Goal: Check status: Check status

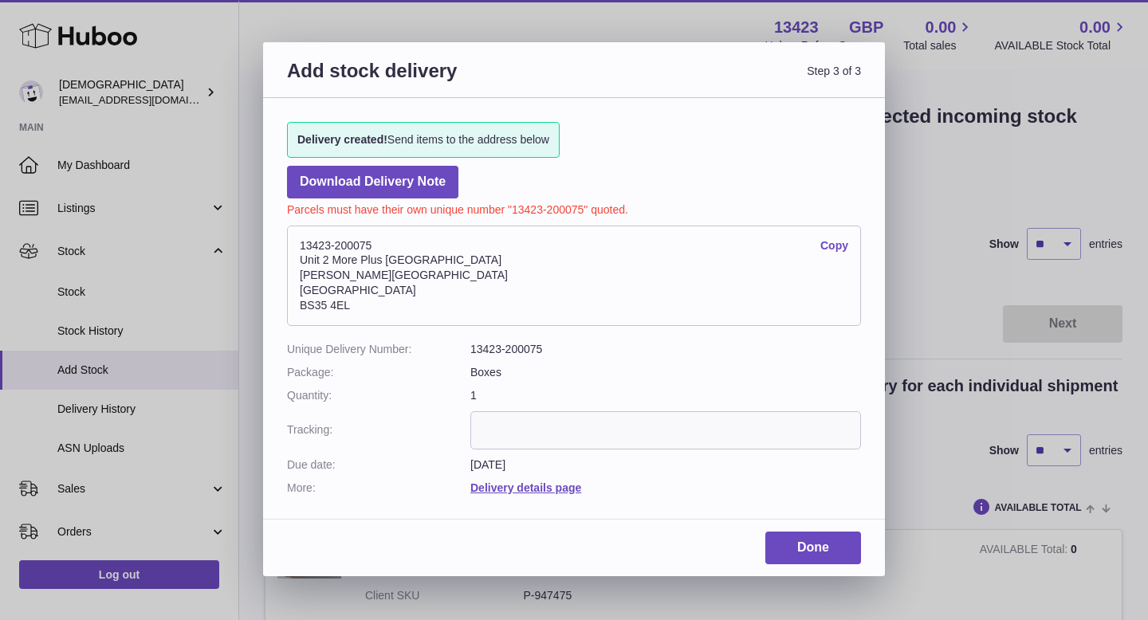
drag, startPoint x: 300, startPoint y: 246, endPoint x: 378, endPoint y: 245, distance: 78.2
click at [378, 245] on address "13423-200075 Copy Unit 2 More Plus Central Park Hudson Ave Severn Beach BS35 4EL" at bounding box center [574, 276] width 574 height 100
copy address "13423-200075"
drag, startPoint x: 297, startPoint y: 262, endPoint x: 450, endPoint y: 262, distance: 153.1
click at [450, 262] on address "13423-200075 Copy Unit 2 More Plus Central Park Hudson Ave Severn Beach BS35 4EL" at bounding box center [574, 276] width 574 height 100
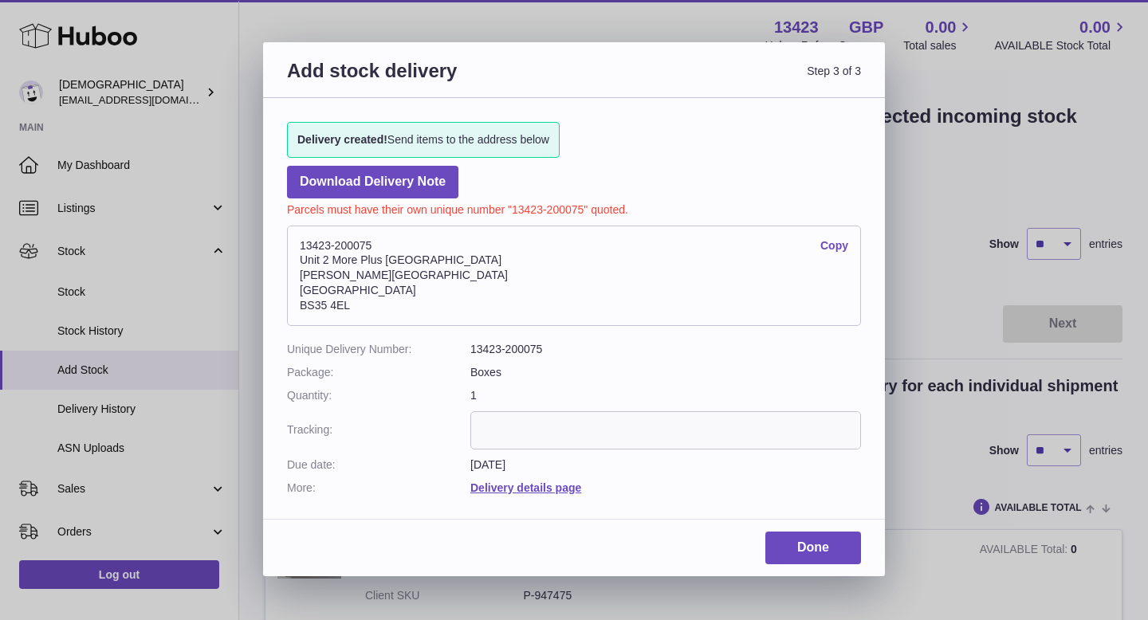
copy address "Unit 2 More Plus Central Park"
drag, startPoint x: 300, startPoint y: 277, endPoint x: 357, endPoint y: 278, distance: 57.4
click at [357, 278] on address "13423-200075 Copy Unit 2 More Plus Central Park Hudson Ave Severn Beach BS35 4EL" at bounding box center [574, 276] width 574 height 100
copy address "Hudson Ave"
drag, startPoint x: 301, startPoint y: 305, endPoint x: 349, endPoint y: 305, distance: 47.8
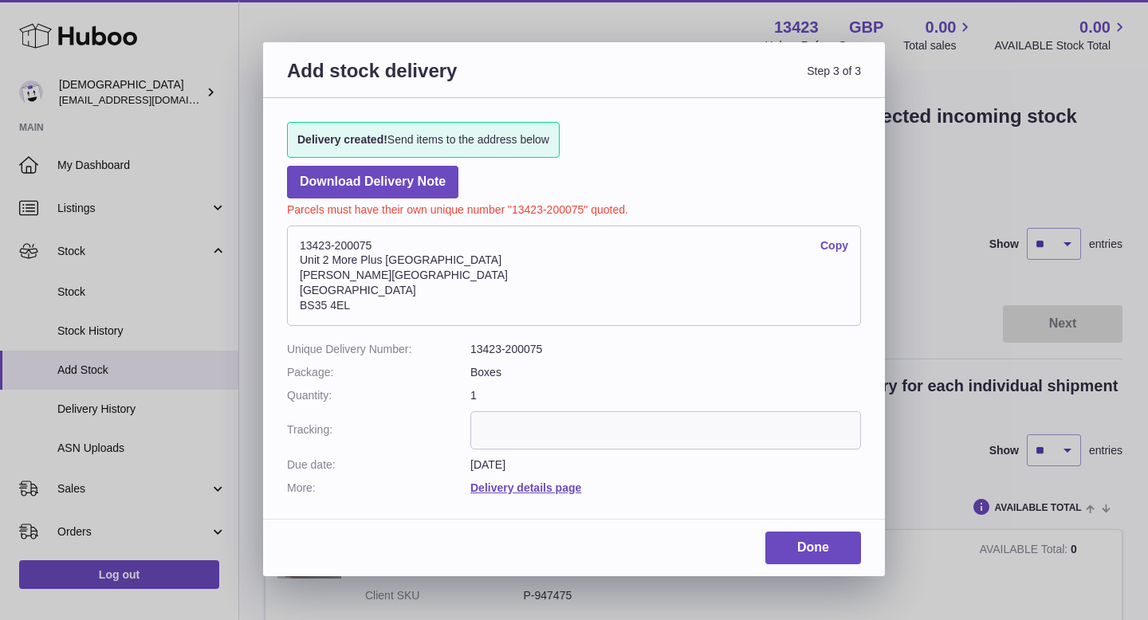
click at [349, 305] on address "13423-200075 Copy Unit 2 More Plus Central Park Hudson Ave Severn Beach BS35 4EL" at bounding box center [574, 276] width 574 height 100
copy address "BS35 4EL"
drag, startPoint x: 298, startPoint y: 289, endPoint x: 377, endPoint y: 288, distance: 79.0
click at [377, 288] on address "13423-200075 Copy Unit 2 More Plus Central Park Hudson Ave Severn Beach BS35 4EL" at bounding box center [574, 276] width 574 height 100
copy address "[GEOGRAPHIC_DATA]"
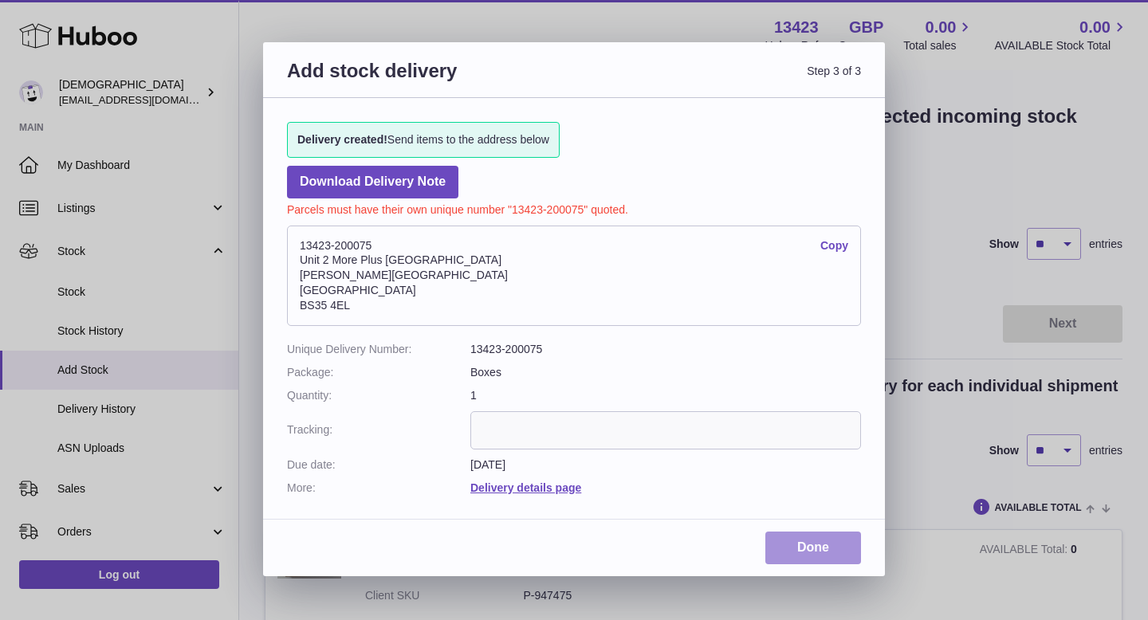
click at [826, 550] on link "Done" at bounding box center [814, 548] width 96 height 33
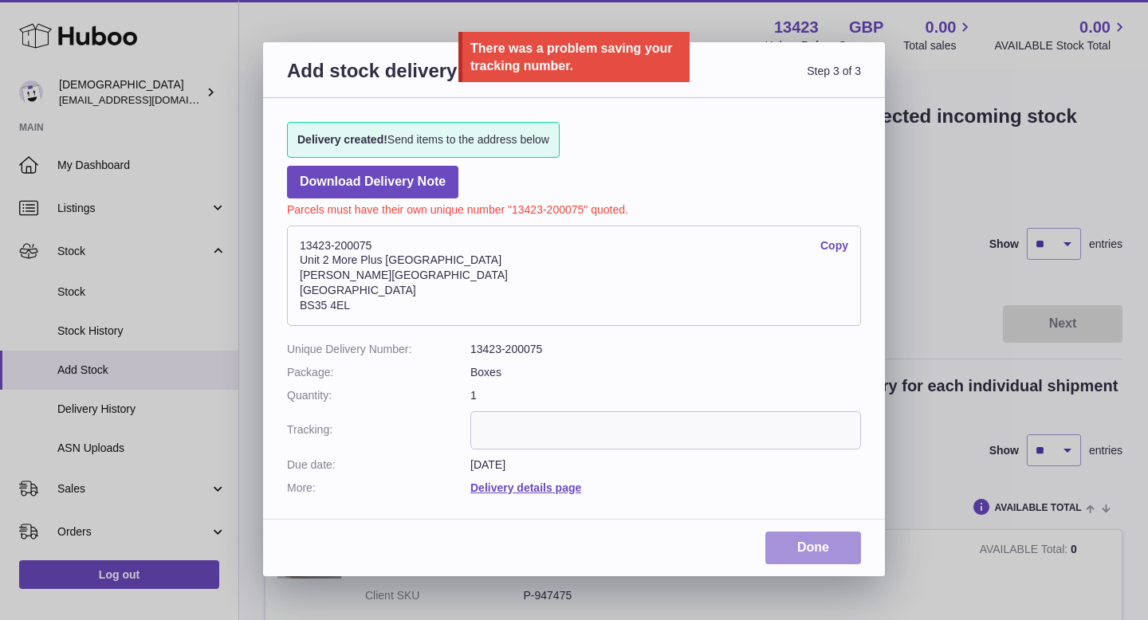
click at [826, 550] on link "Done" at bounding box center [814, 548] width 96 height 33
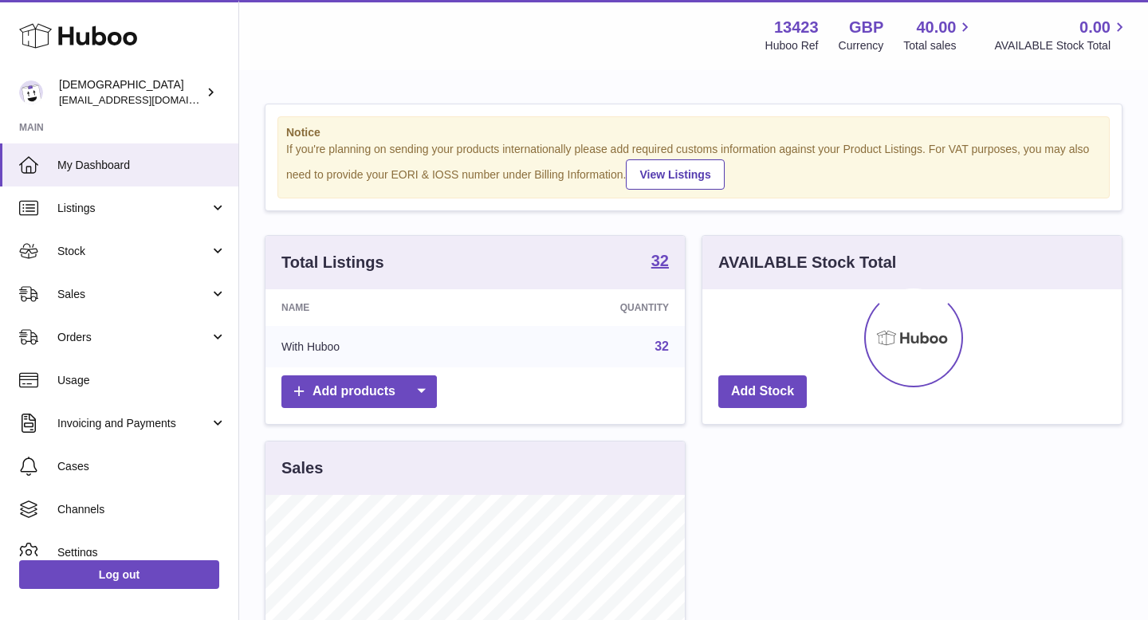
scroll to position [249, 419]
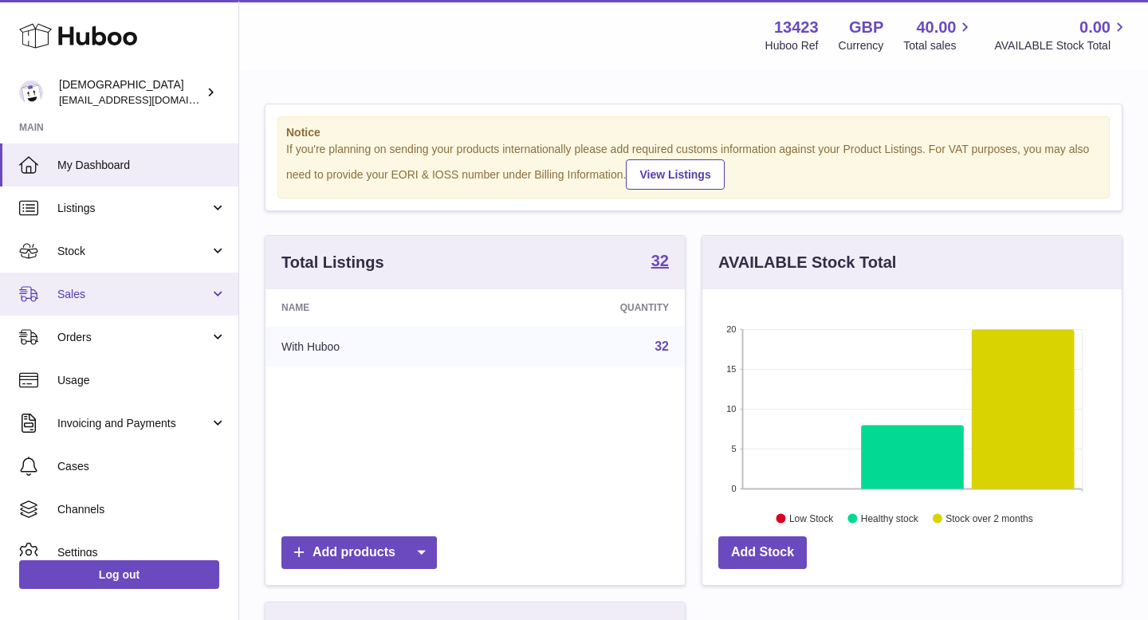
click at [95, 299] on span "Sales" at bounding box center [133, 294] width 152 height 15
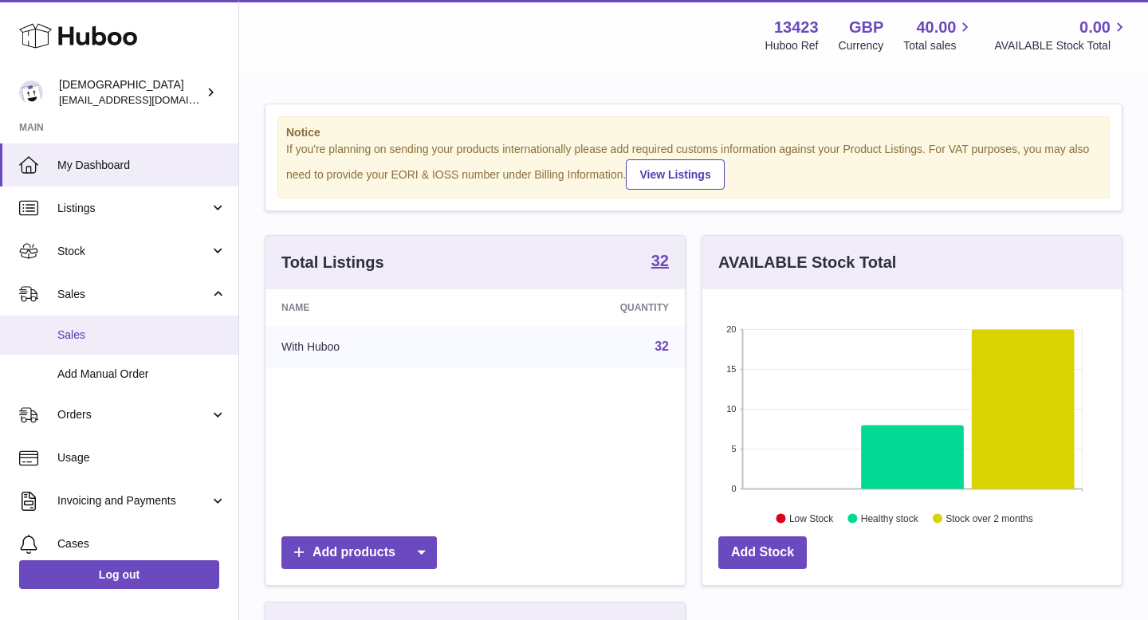
click at [98, 352] on link "Sales" at bounding box center [119, 335] width 238 height 39
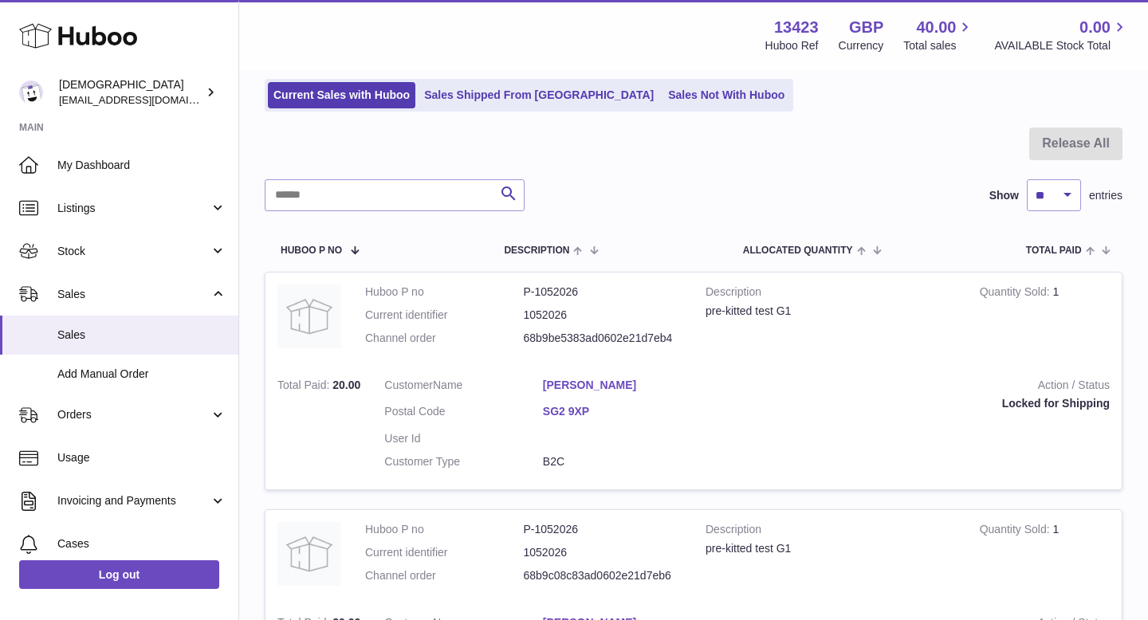
scroll to position [89, 0]
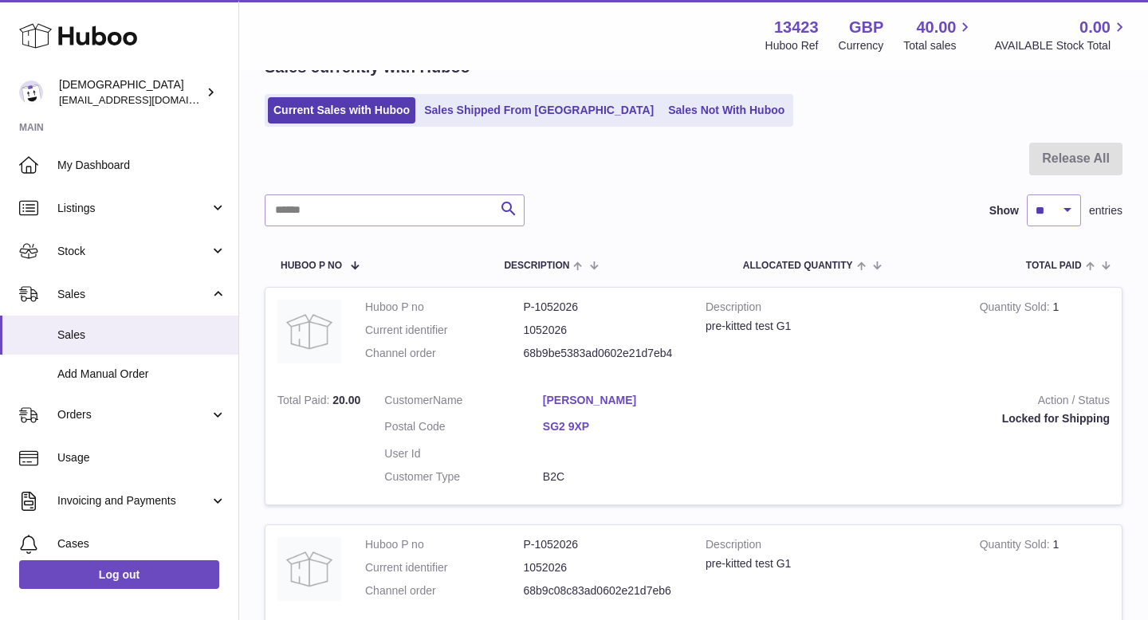
click at [585, 393] on link "Daniel Winkworth" at bounding box center [622, 400] width 159 height 15
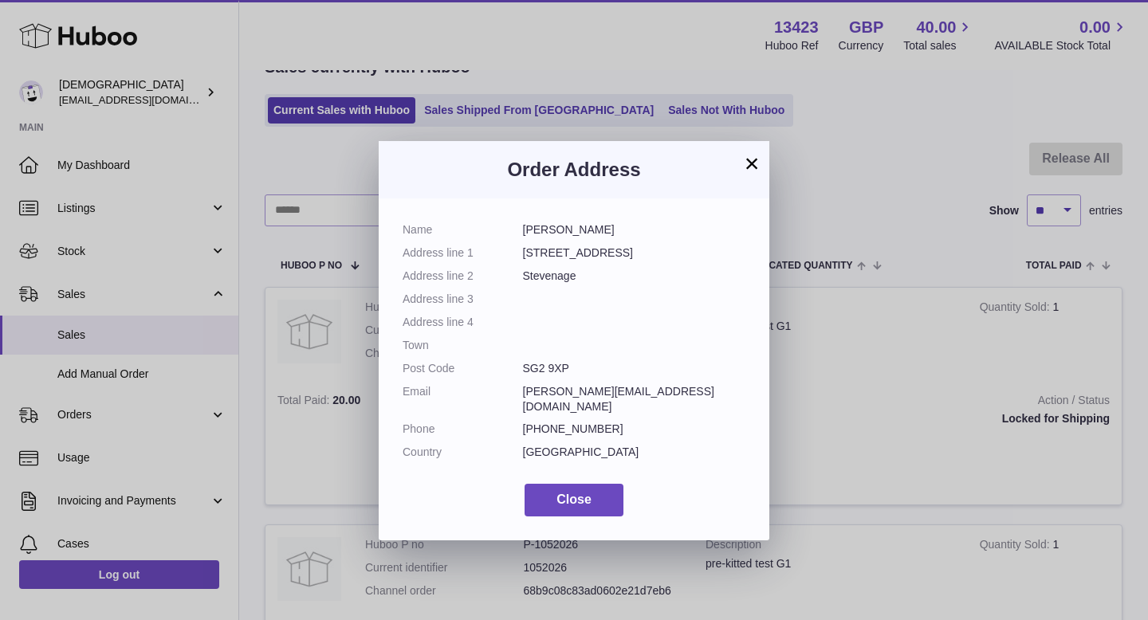
click at [749, 164] on button "×" at bounding box center [751, 163] width 19 height 19
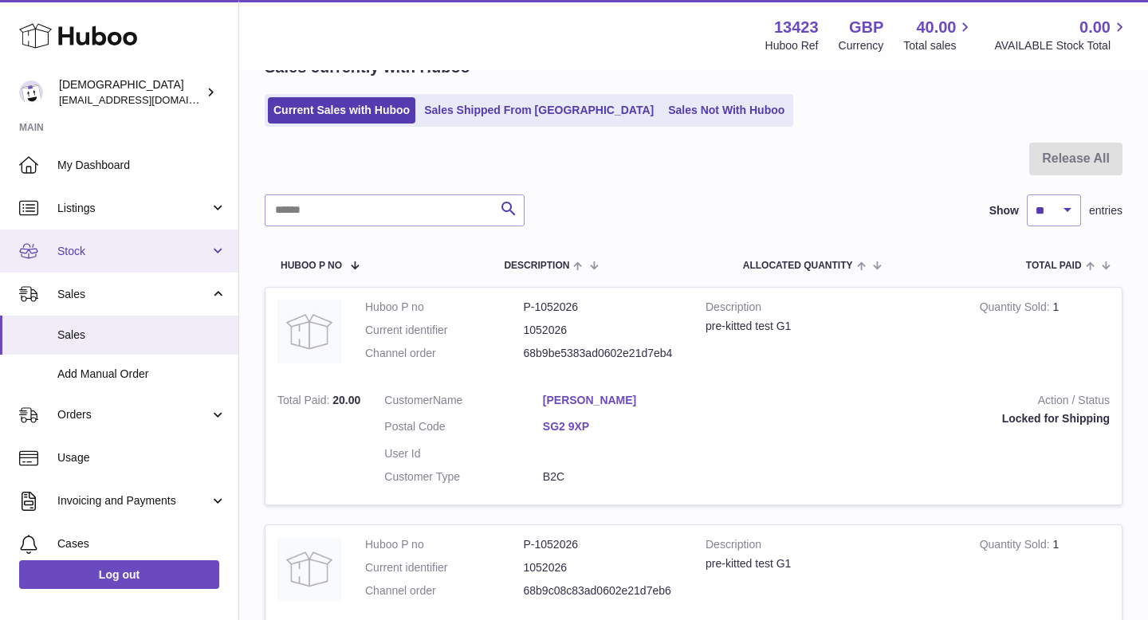
click at [80, 246] on span "Stock" at bounding box center [133, 251] width 152 height 15
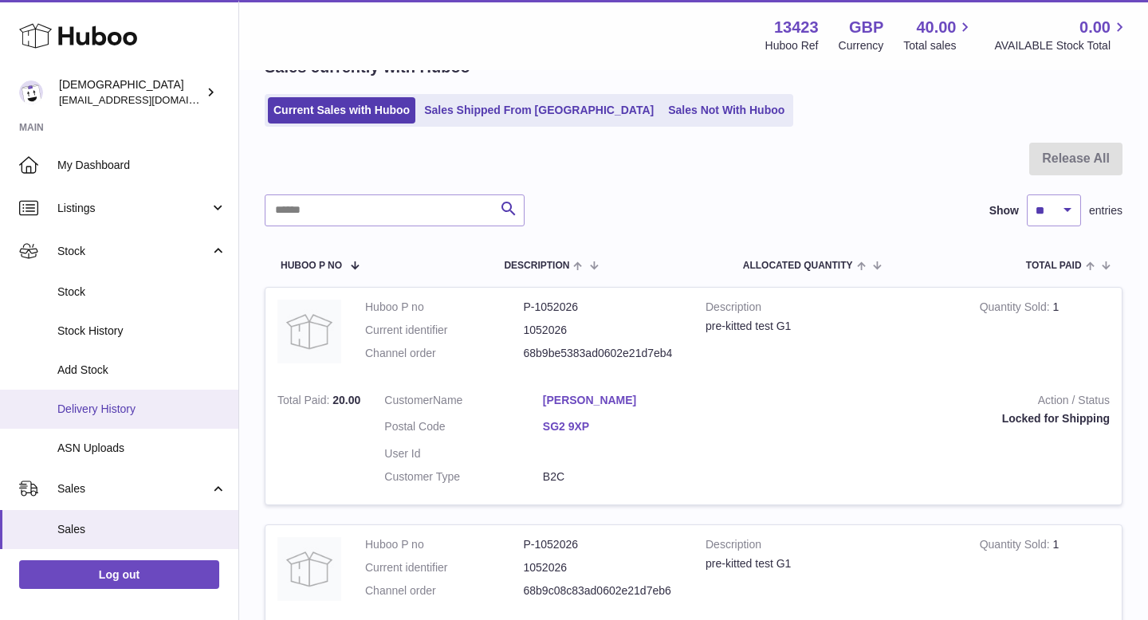
click at [80, 400] on link "Delivery History" at bounding box center [119, 409] width 238 height 39
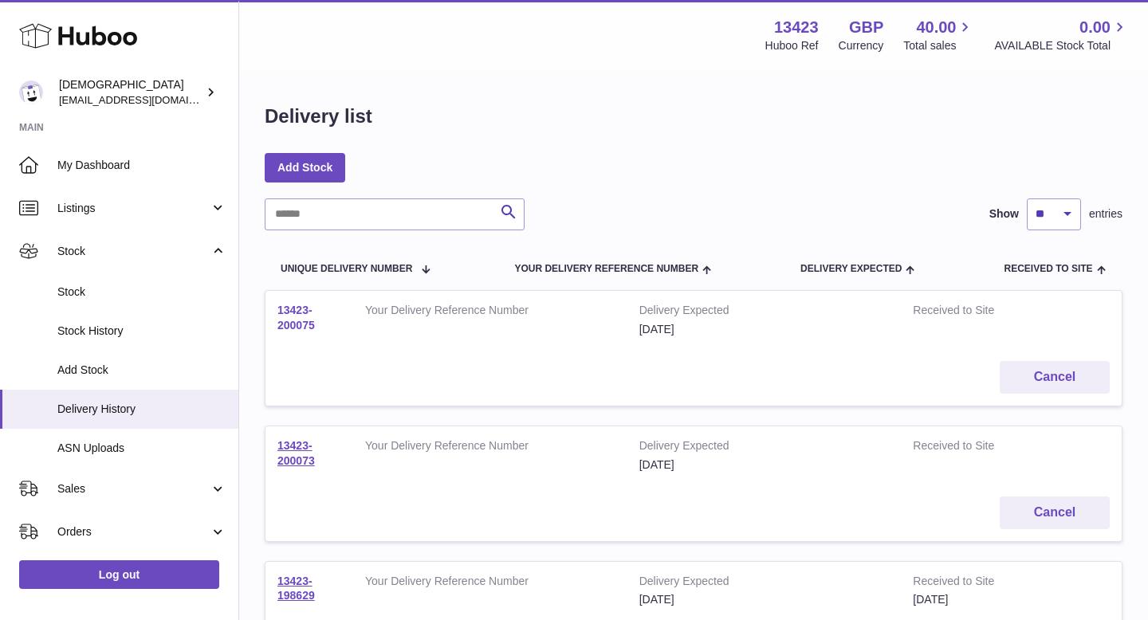
click at [289, 319] on link "13423-200075" at bounding box center [296, 318] width 37 height 28
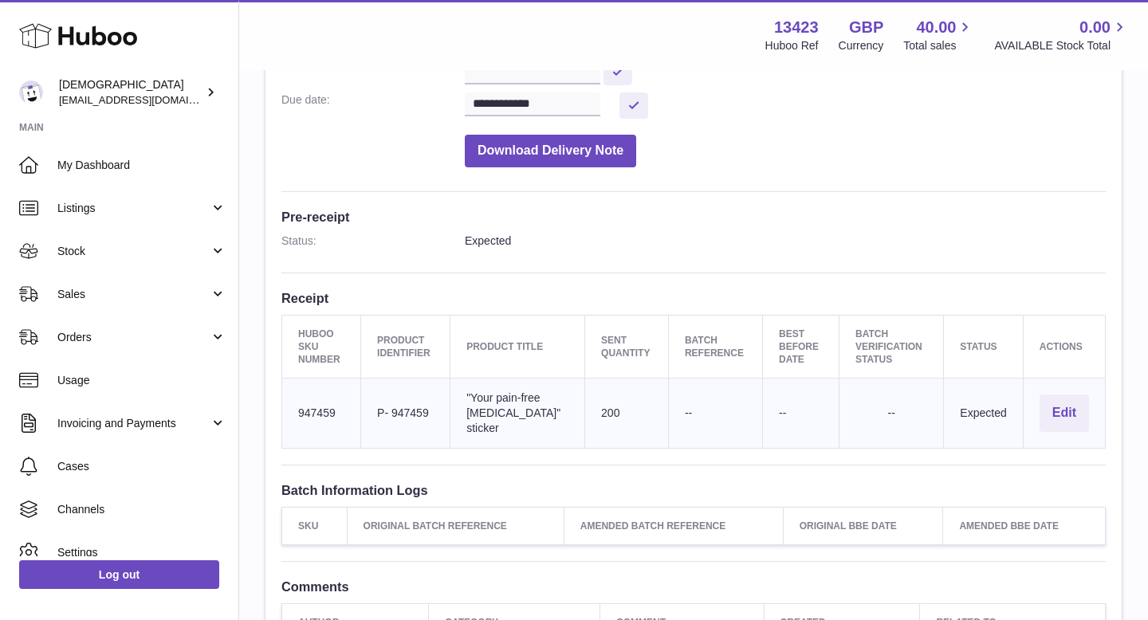
scroll to position [326, 0]
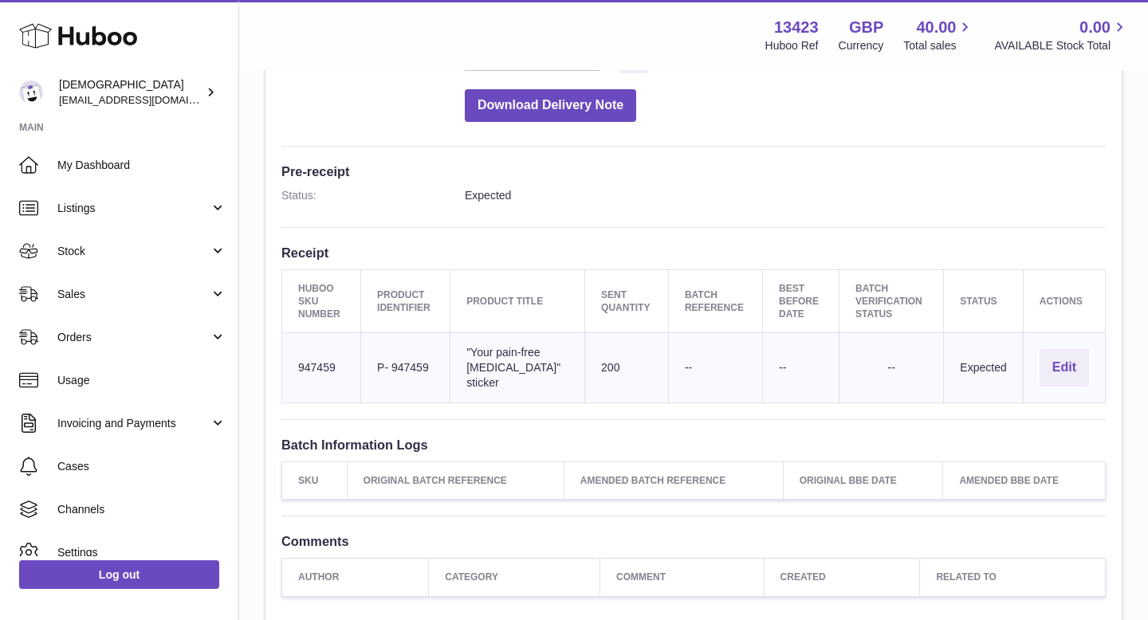
drag, startPoint x: 384, startPoint y: 368, endPoint x: 442, endPoint y: 375, distance: 57.9
click at [442, 375] on td "Client Identifier P- 947459" at bounding box center [405, 368] width 89 height 70
copy td "P- 947459"
